Goal: Find specific page/section: Find specific page/section

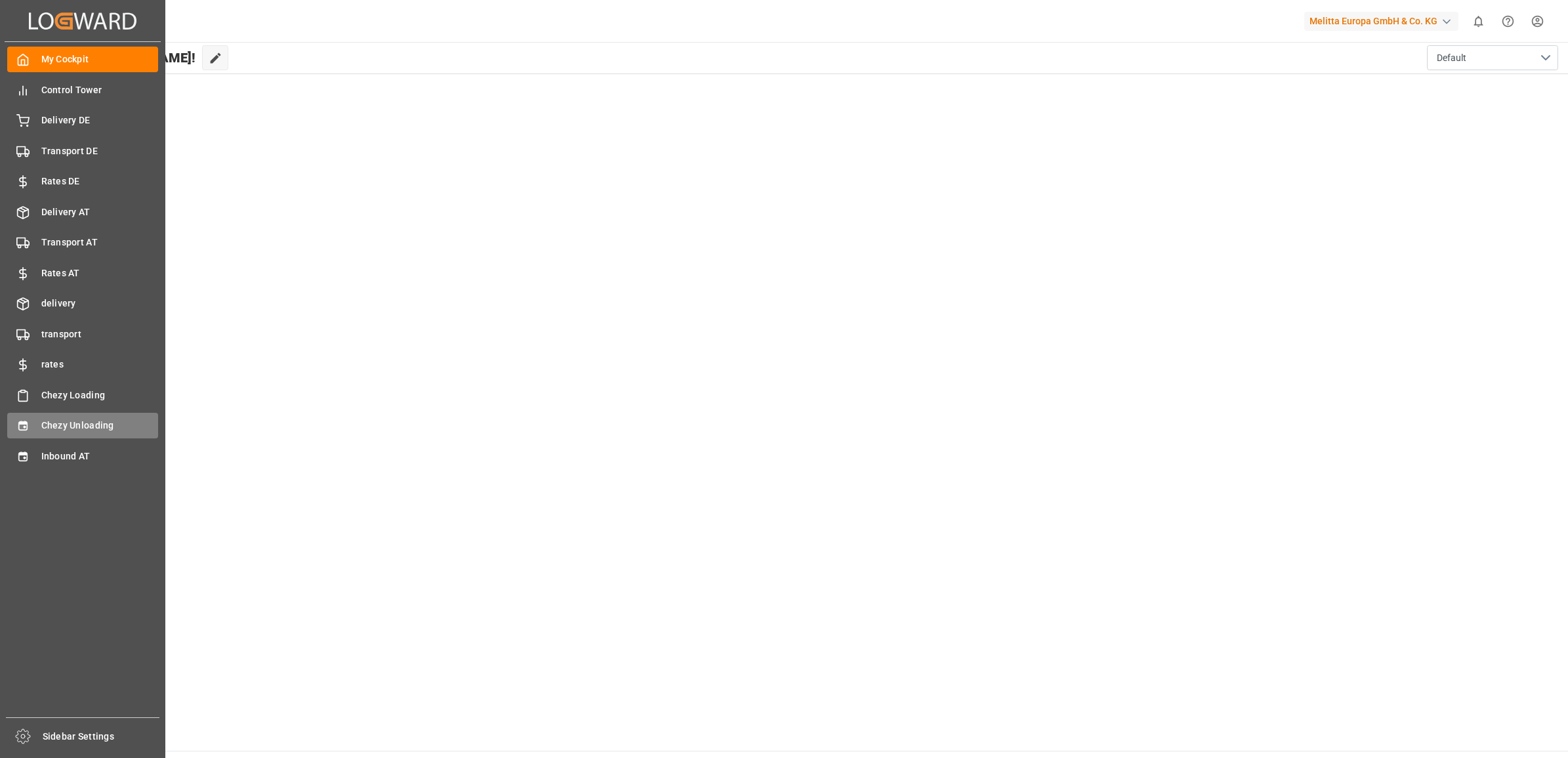
click at [83, 413] on div "Chezy Unloading Chezy Unloading" at bounding box center [83, 425] width 151 height 25
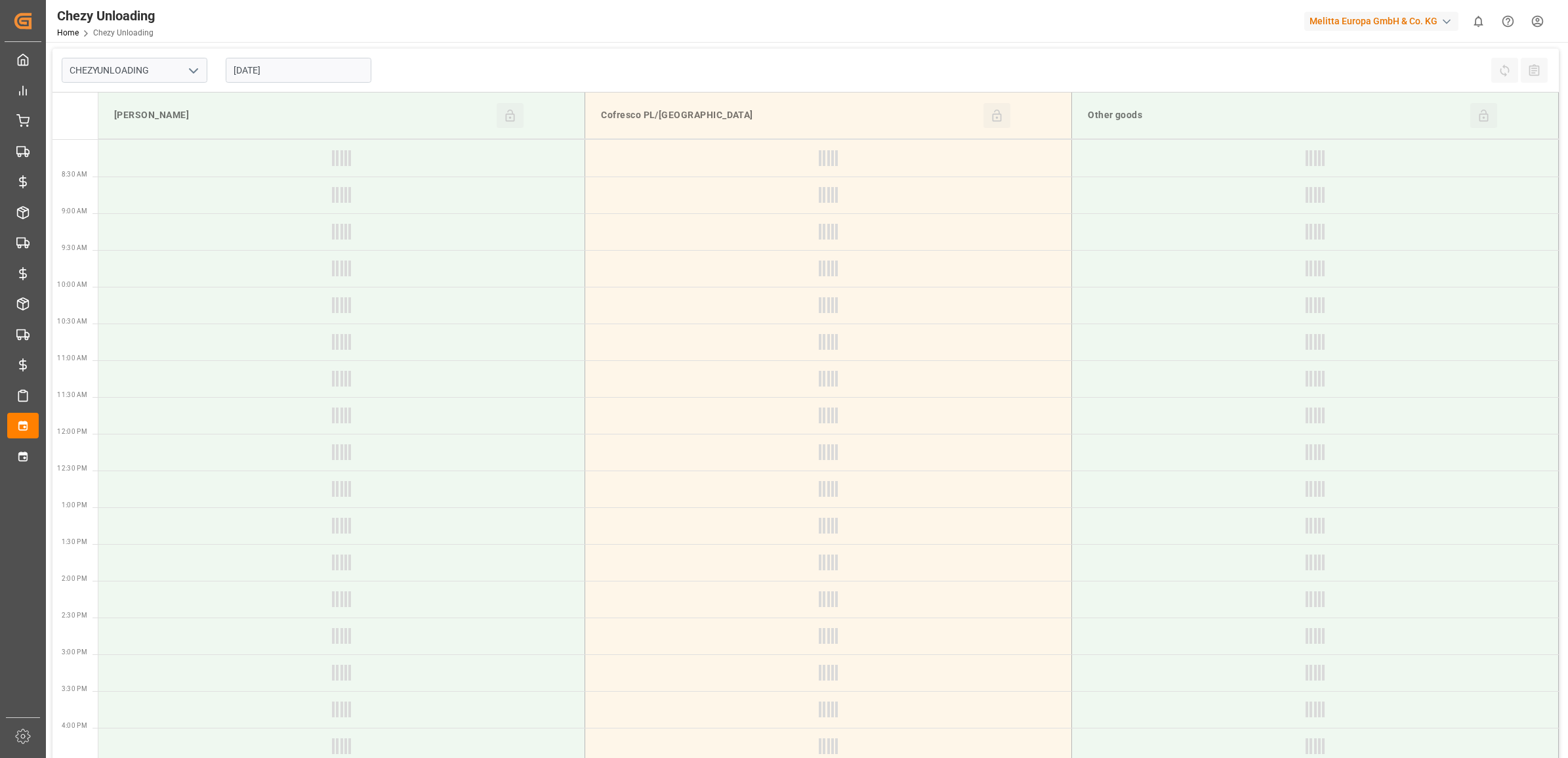
type input "Chezy Unloading"
